Goal: Information Seeking & Learning: Understand process/instructions

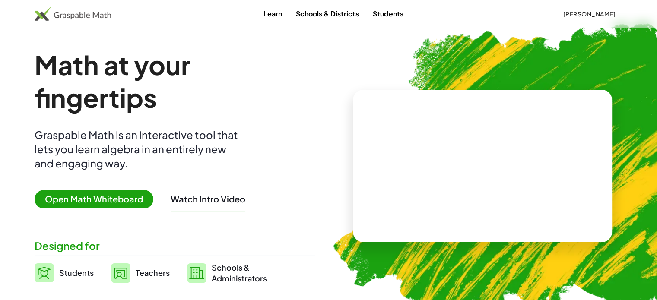
click at [602, 12] on span "[PERSON_NAME]" at bounding box center [589, 14] width 53 height 8
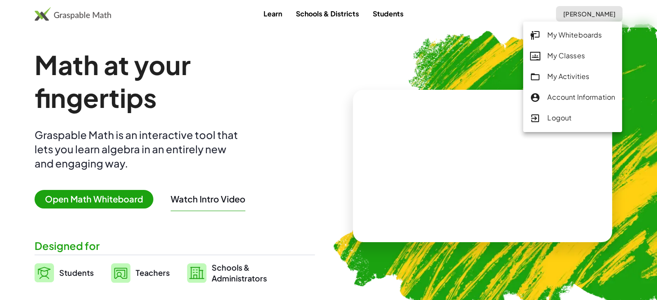
click at [579, 75] on div "My Activities" at bounding box center [572, 76] width 85 height 11
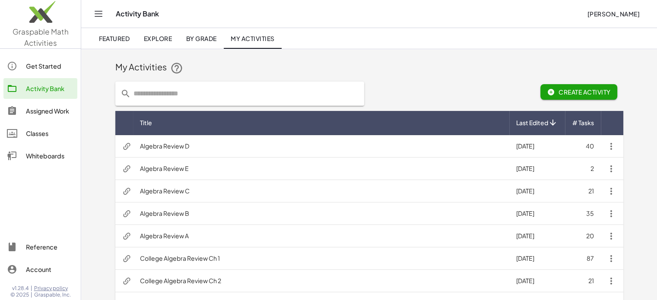
click at [192, 235] on td "Algebra Review A" at bounding box center [321, 236] width 376 height 22
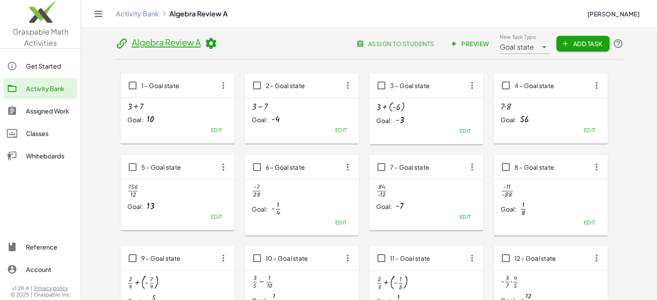
click at [464, 47] on span "Preview" at bounding box center [471, 44] width 38 height 8
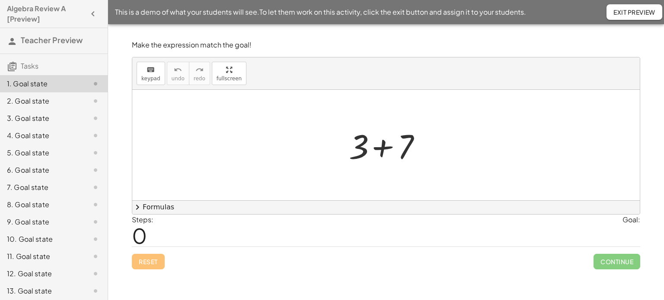
click at [380, 155] on div at bounding box center [388, 145] width 89 height 45
click at [384, 145] on div at bounding box center [388, 145] width 89 height 45
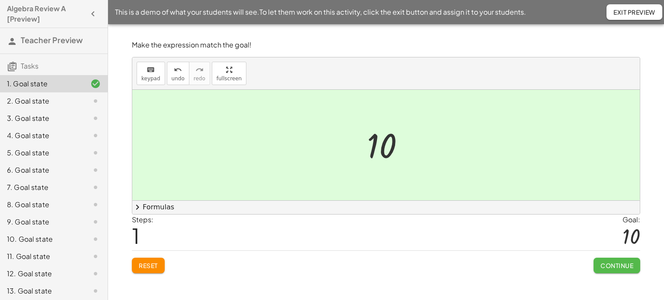
click at [606, 264] on span "Continue" at bounding box center [616, 266] width 33 height 8
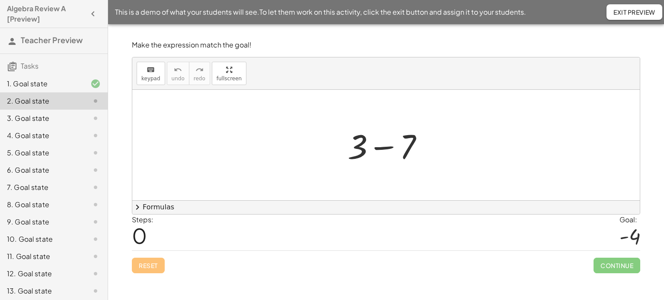
click at [379, 145] on div at bounding box center [389, 145] width 92 height 45
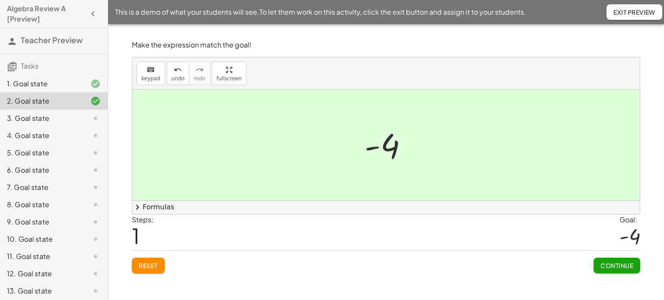
click at [624, 266] on span "Continue" at bounding box center [616, 266] width 33 height 8
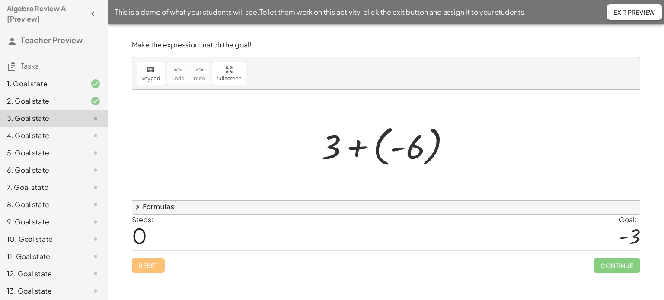
click at [358, 146] on div at bounding box center [389, 145] width 145 height 48
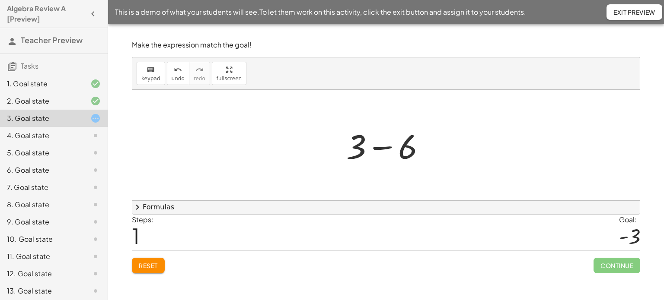
click at [386, 151] on div at bounding box center [389, 145] width 95 height 45
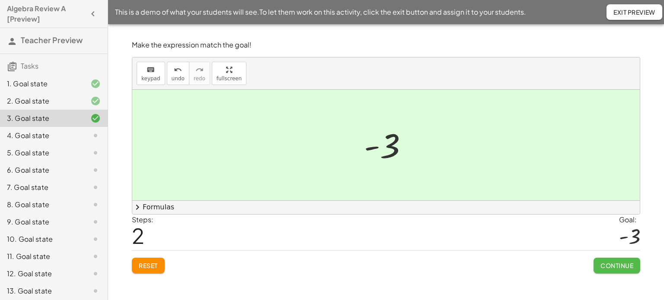
click at [630, 264] on span "Continue" at bounding box center [616, 266] width 33 height 8
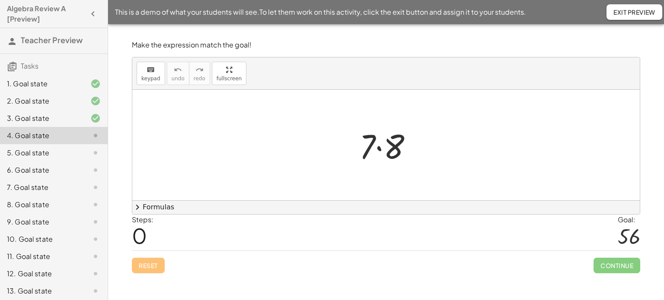
click at [32, 257] on div "11. Goal state" at bounding box center [42, 257] width 70 height 10
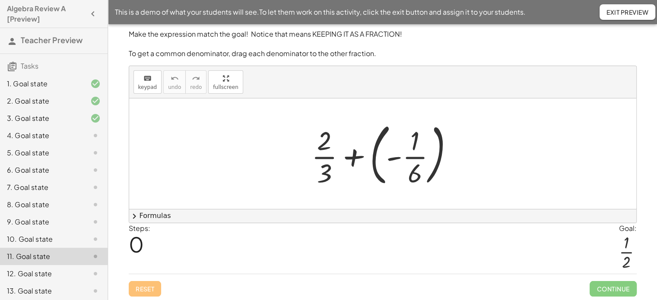
click at [355, 156] on div at bounding box center [386, 154] width 158 height 72
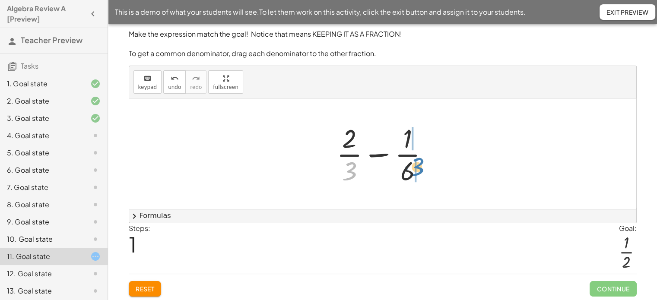
drag, startPoint x: 350, startPoint y: 169, endPoint x: 418, endPoint y: 165, distance: 68.0
click at [418, 165] on div at bounding box center [386, 154] width 108 height 67
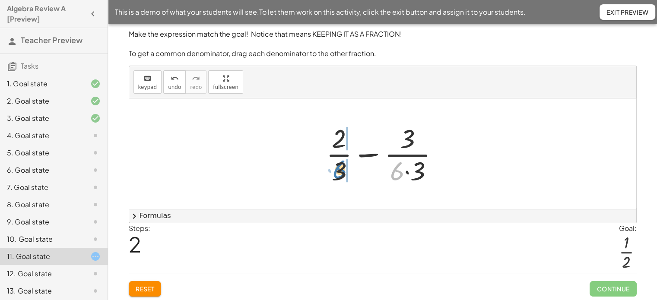
drag, startPoint x: 395, startPoint y: 172, endPoint x: 339, endPoint y: 171, distance: 56.2
click at [339, 171] on div at bounding box center [386, 154] width 129 height 67
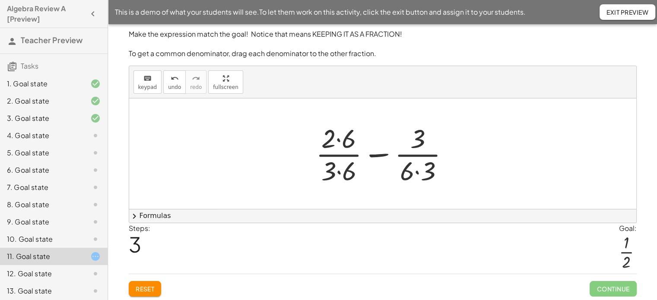
click at [339, 139] on div at bounding box center [386, 154] width 149 height 67
click at [339, 171] on div at bounding box center [386, 154] width 149 height 67
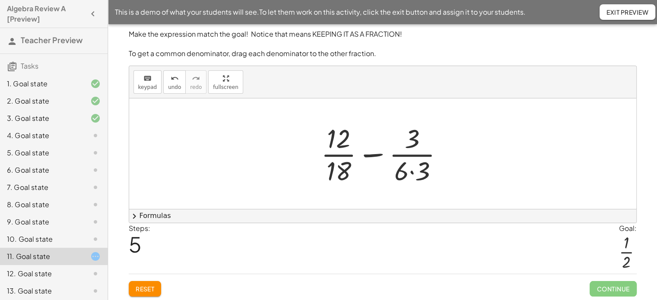
click at [411, 171] on div at bounding box center [386, 154] width 138 height 67
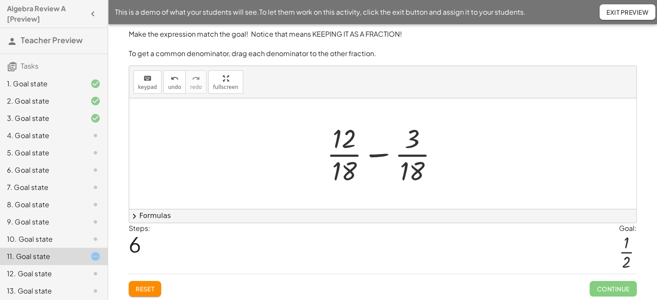
click at [376, 155] on div at bounding box center [385, 154] width 127 height 67
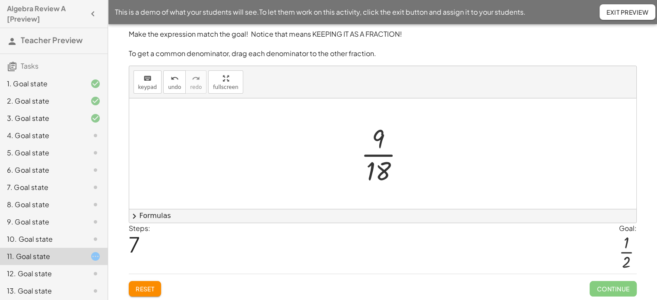
click at [380, 153] on div at bounding box center [387, 154] width 60 height 67
